Goal: Information Seeking & Learning: Compare options

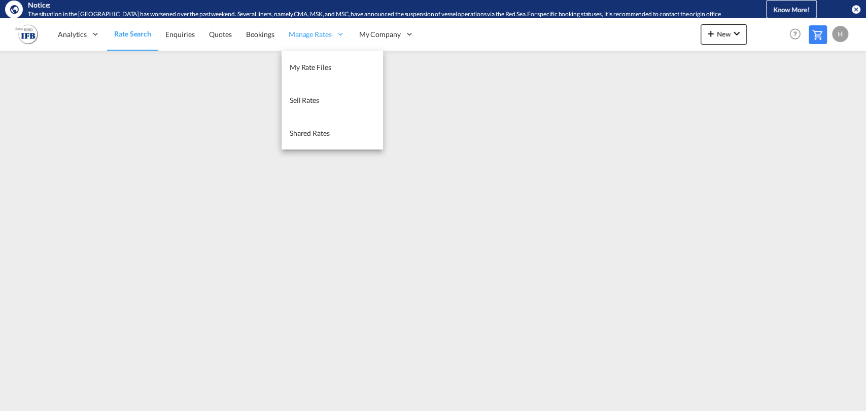
click at [305, 35] on span "Manage Rates" at bounding box center [310, 34] width 43 height 10
click at [308, 63] on span "My Rate Files" at bounding box center [311, 67] width 42 height 9
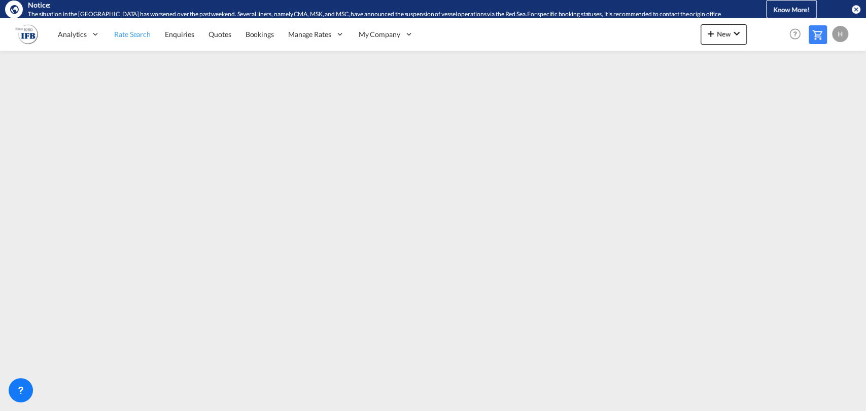
click at [149, 43] on link "Rate Search" at bounding box center [132, 34] width 51 height 33
